Goal: Task Accomplishment & Management: Complete application form

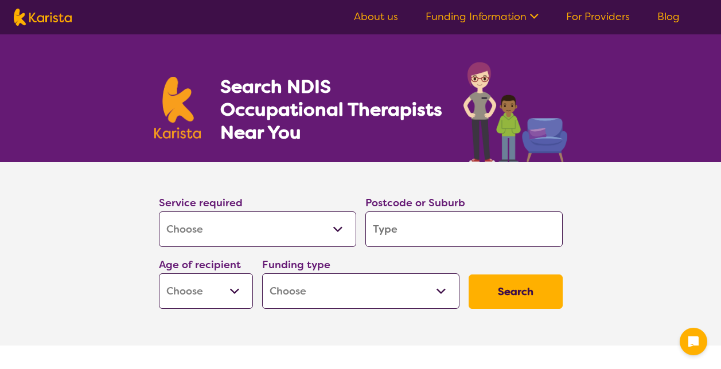
select select "[MEDICAL_DATA]"
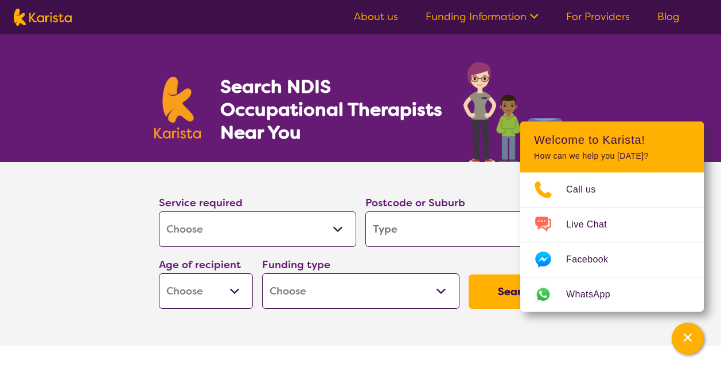
click at [334, 230] on select "Allied Health Assistant Assessment ([MEDICAL_DATA] or [MEDICAL_DATA]) Behaviour…" at bounding box center [257, 230] width 197 height 36
select select "Personal care"
click at [159, 212] on select "Allied Health Assistant Assessment (ADHD or Autism) Behaviour support Counselli…" at bounding box center [257, 230] width 197 height 36
select select "Personal care"
click at [487, 291] on button "Search" at bounding box center [515, 292] width 94 height 34
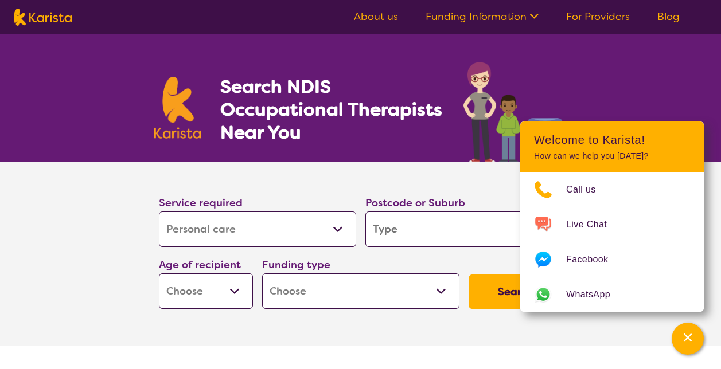
click at [408, 232] on input "search" at bounding box center [463, 230] width 197 height 36
click at [388, 12] on link "About us" at bounding box center [376, 17] width 44 height 14
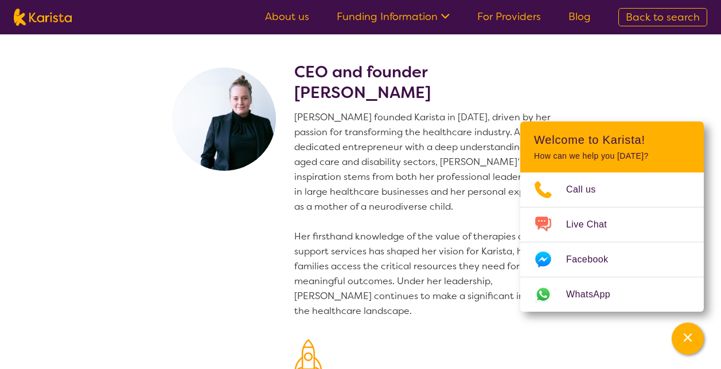
click at [676, 106] on section "CEO and founder [PERSON_NAME] [PERSON_NAME] founded Karista in [DATE], driven b…" at bounding box center [360, 279] width 721 height 491
click at [679, 334] on div "Channel Menu" at bounding box center [687, 338] width 23 height 25
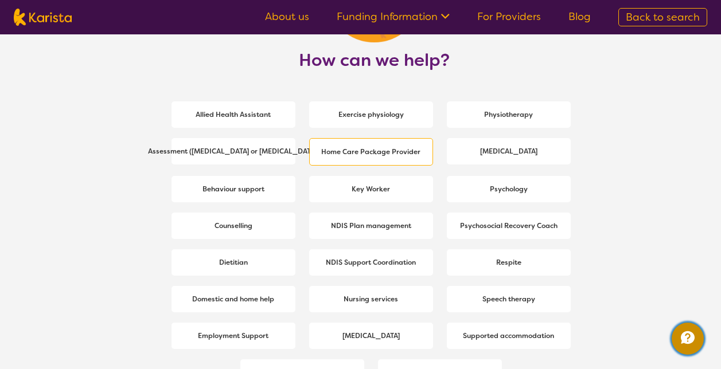
scroll to position [1548, 0]
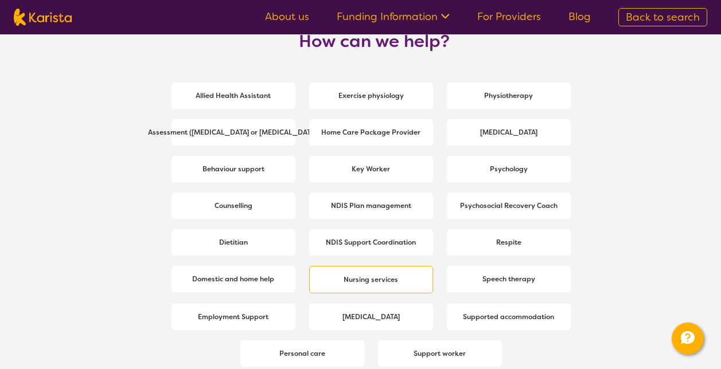
click at [369, 283] on b "Nursing services" at bounding box center [370, 279] width 54 height 9
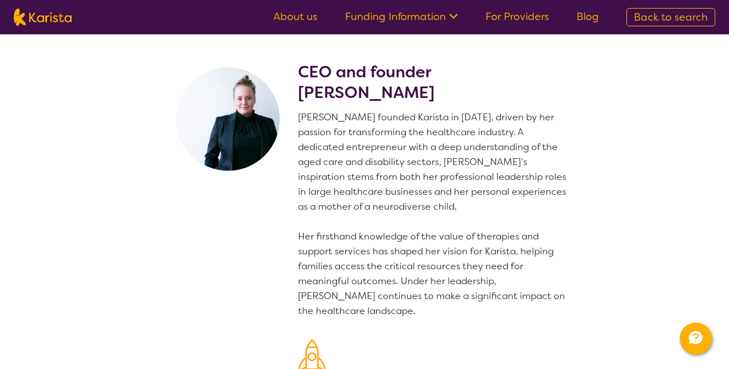
select select "Nursing services"
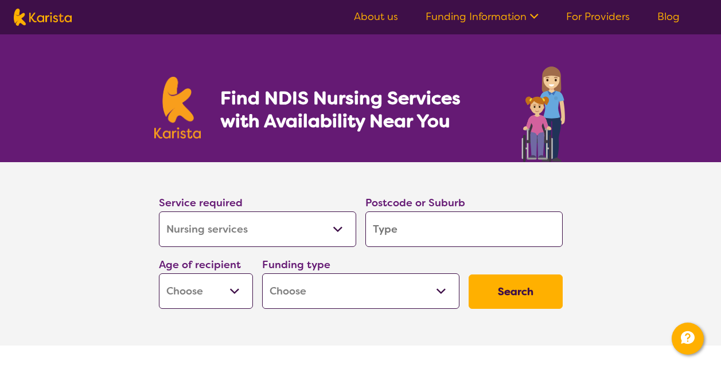
click at [487, 226] on input "search" at bounding box center [463, 230] width 197 height 36
type input "3"
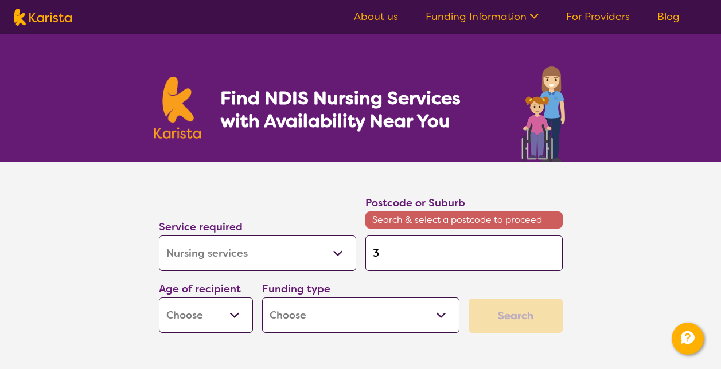
type input "31"
type input "319"
type input "3192"
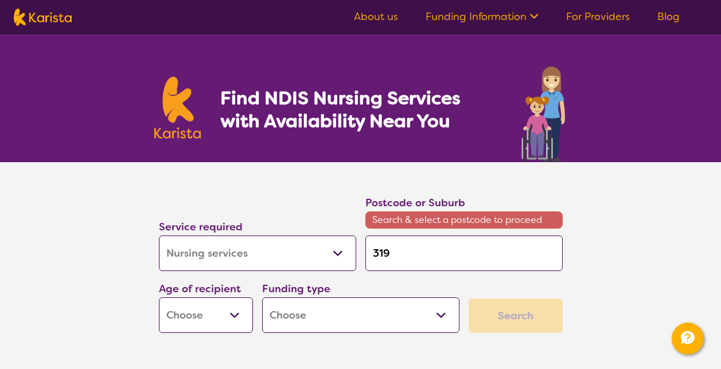
type input "3192"
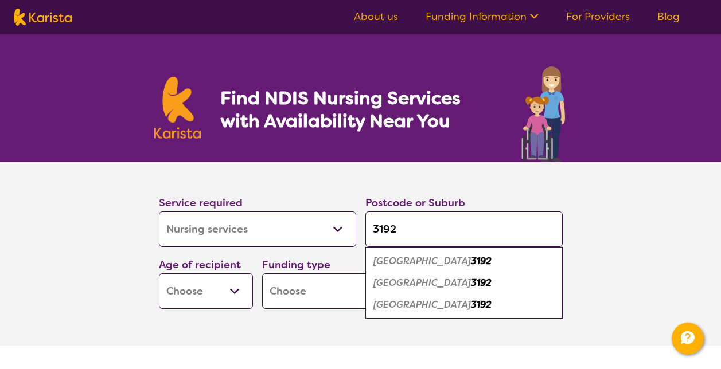
type input "3192"
click at [471, 263] on em "3192" at bounding box center [481, 261] width 21 height 12
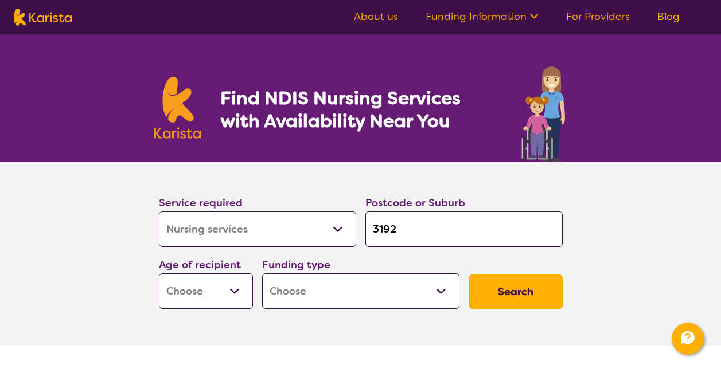
click at [496, 293] on button "Search" at bounding box center [515, 292] width 94 height 34
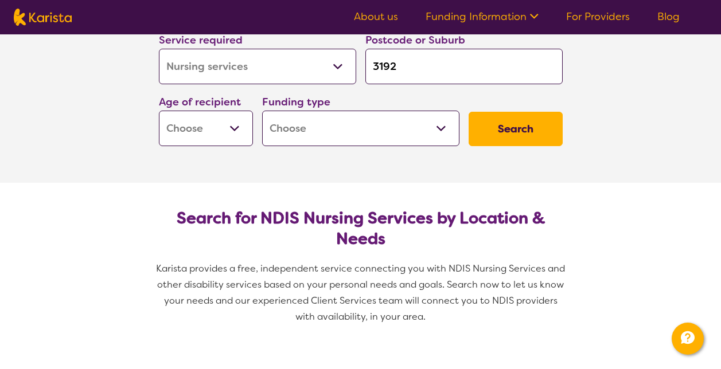
scroll to position [172, 0]
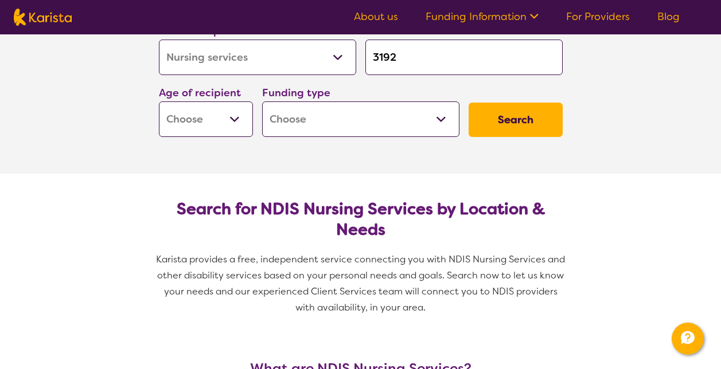
click at [220, 118] on select "Early Childhood - 0 to 9 Child - 10 to 11 Adolescent - 12 to 17 Adult - 18 to 6…" at bounding box center [206, 119] width 94 height 36
select select "AD"
click at [159, 101] on select "Early Childhood - 0 to 9 Child - 10 to 11 Adolescent - 12 to 17 Adult - 18 to 6…" at bounding box center [206, 119] width 94 height 36
select select "AD"
click at [433, 104] on select "Home Care Package (HCP) National Disability Insurance Scheme (NDIS) I don't know" at bounding box center [360, 119] width 197 height 36
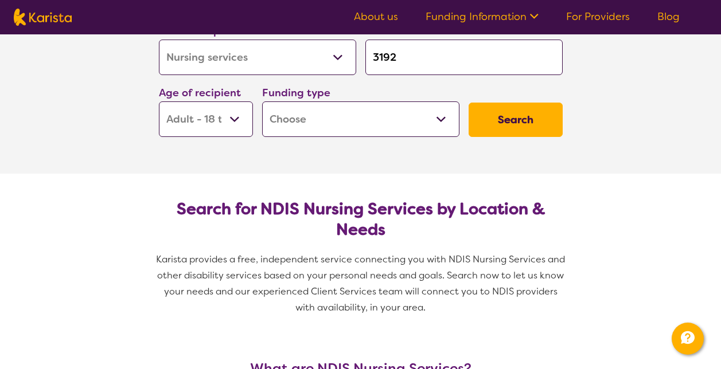
click at [404, 212] on h2 "Search for NDIS Nursing Services by Location & Needs" at bounding box center [360, 219] width 385 height 41
click at [409, 114] on select "Home Care Package (HCP) National Disability Insurance Scheme (NDIS) I don't know" at bounding box center [360, 119] width 197 height 36
select select "i-don-t-know"
click at [262, 101] on select "Home Care Package (HCP) National Disability Insurance Scheme (NDIS) I don't know" at bounding box center [360, 119] width 197 height 36
select select "i-don-t-know"
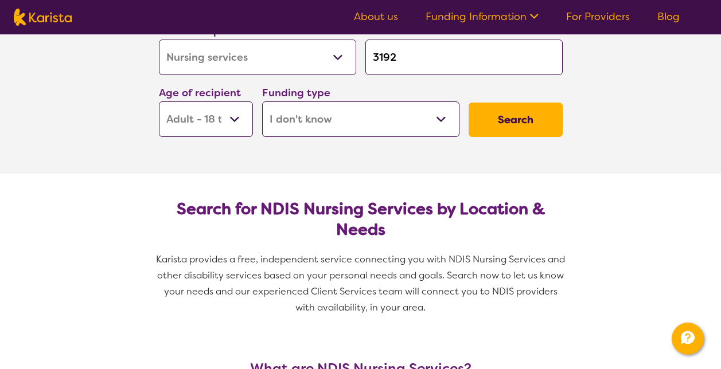
click at [521, 117] on button "Search" at bounding box center [515, 120] width 94 height 34
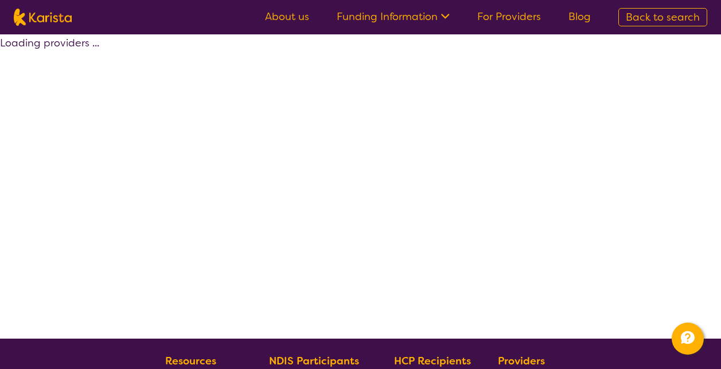
select select "Nursing services"
select select "AD"
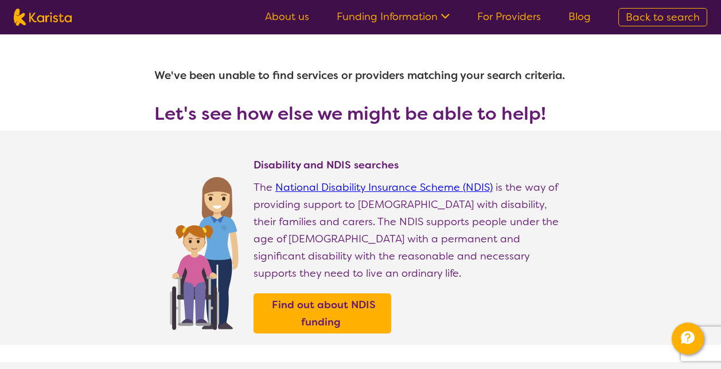
select select "Nursing services"
select select "AD"
select select "i-don-t-know"
select select "Nursing services"
select select "AD"
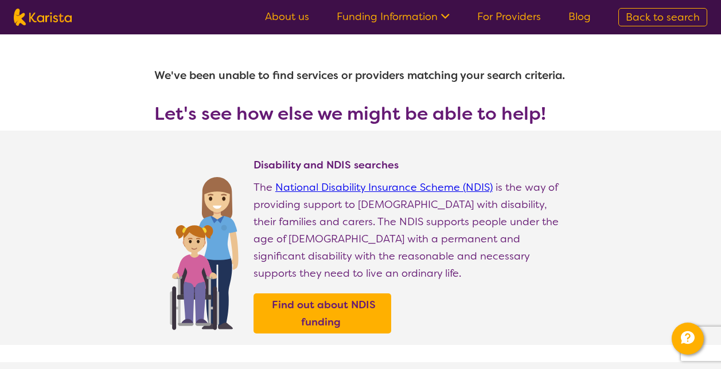
select select "i-don-t-know"
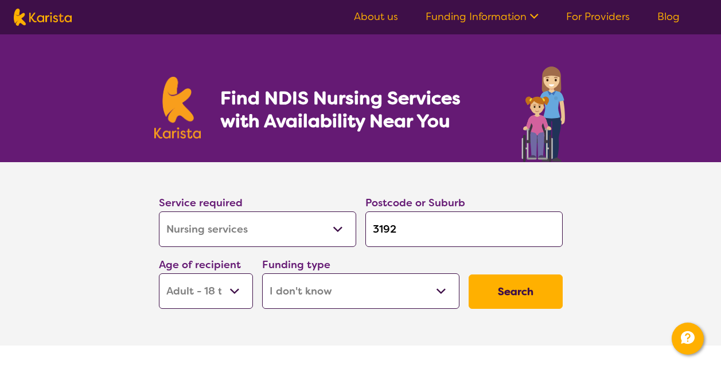
click at [394, 287] on select "Home Care Package (HCP) National Disability Insurance Scheme (NDIS) I don't know" at bounding box center [360, 291] width 197 height 36
select select "HCP"
click at [262, 273] on select "Home Care Package (HCP) National Disability Insurance Scheme (NDIS) I don't know" at bounding box center [360, 291] width 197 height 36
select select "HCP"
click at [530, 288] on button "Search" at bounding box center [515, 292] width 94 height 34
